Goal: Check status: Check status

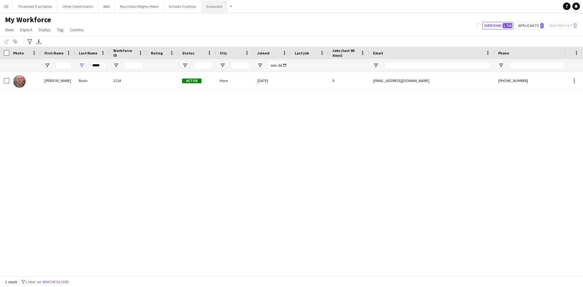
click at [213, 4] on button "Endure24 Close" at bounding box center [215, 6] width 26 height 12
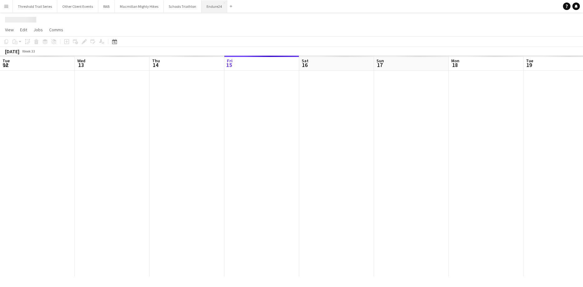
scroll to position [0, 150]
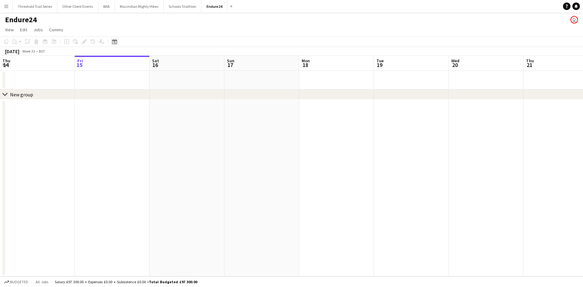
click at [114, 40] on icon at bounding box center [114, 41] width 5 height 5
click at [166, 62] on span "Next month" at bounding box center [165, 63] width 13 height 13
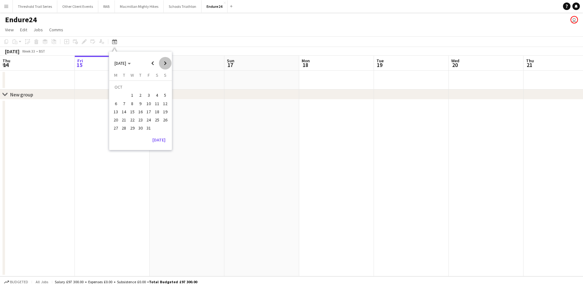
click at [166, 62] on span "Next month" at bounding box center [165, 63] width 13 height 13
click at [165, 63] on span "Next month" at bounding box center [165, 63] width 13 height 13
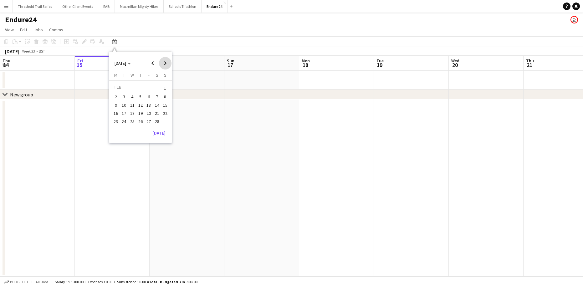
click at [165, 63] on span "Next month" at bounding box center [165, 63] width 13 height 13
click at [153, 95] on button "6" at bounding box center [157, 95] width 8 height 8
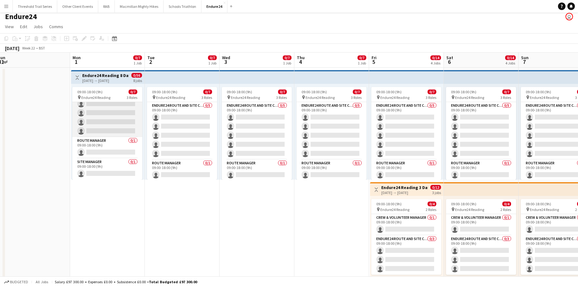
scroll to position [22, 0]
